Goal: Task Accomplishment & Management: Manage account settings

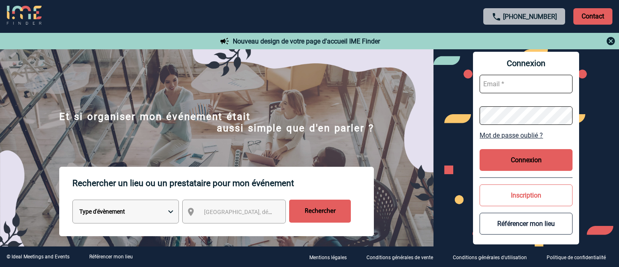
type input "afbonhomme@ime-groupe.com"
click at [515, 162] on button "Connexion" at bounding box center [525, 160] width 93 height 22
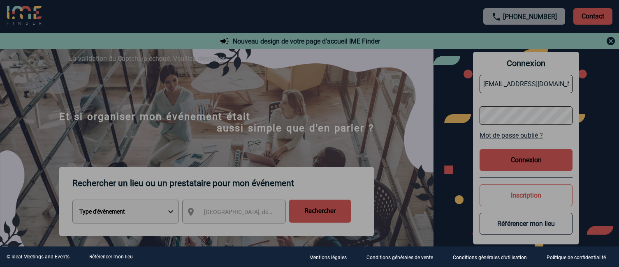
click at [513, 161] on div at bounding box center [309, 133] width 619 height 267
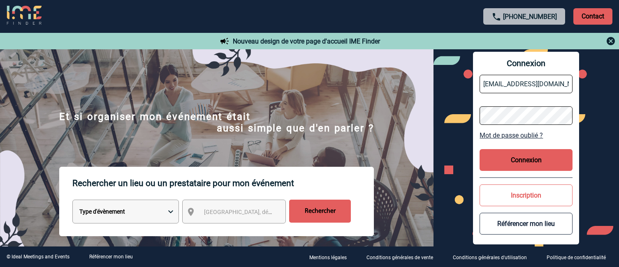
click at [506, 162] on button "Connexion" at bounding box center [525, 160] width 93 height 22
click at [520, 158] on button "Connexion" at bounding box center [525, 160] width 93 height 22
